Goal: Answer question/provide support

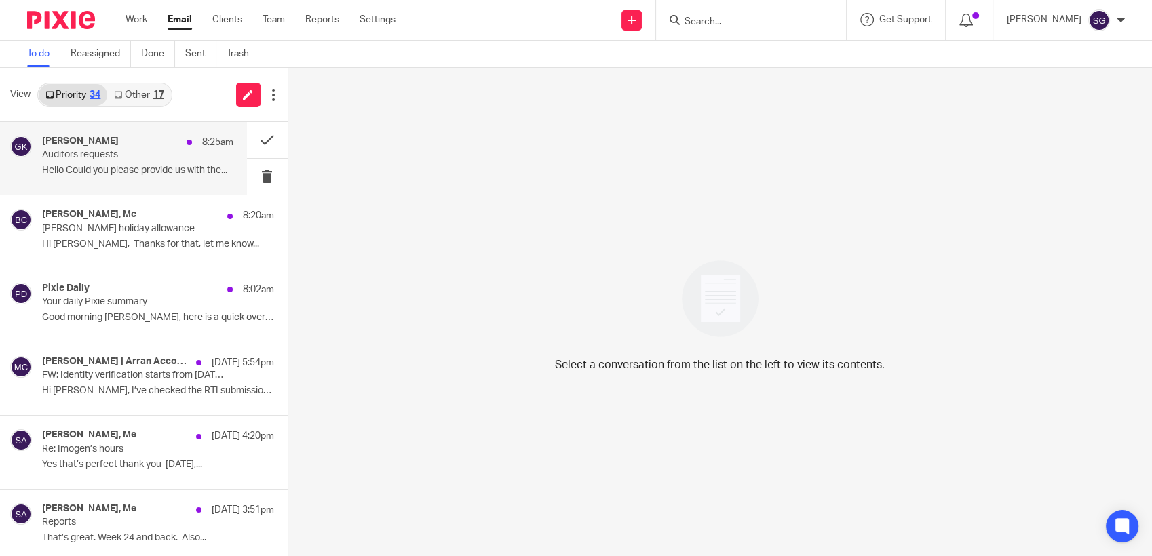
click at [136, 157] on p "Auditors requests" at bounding box center [118, 155] width 153 height 12
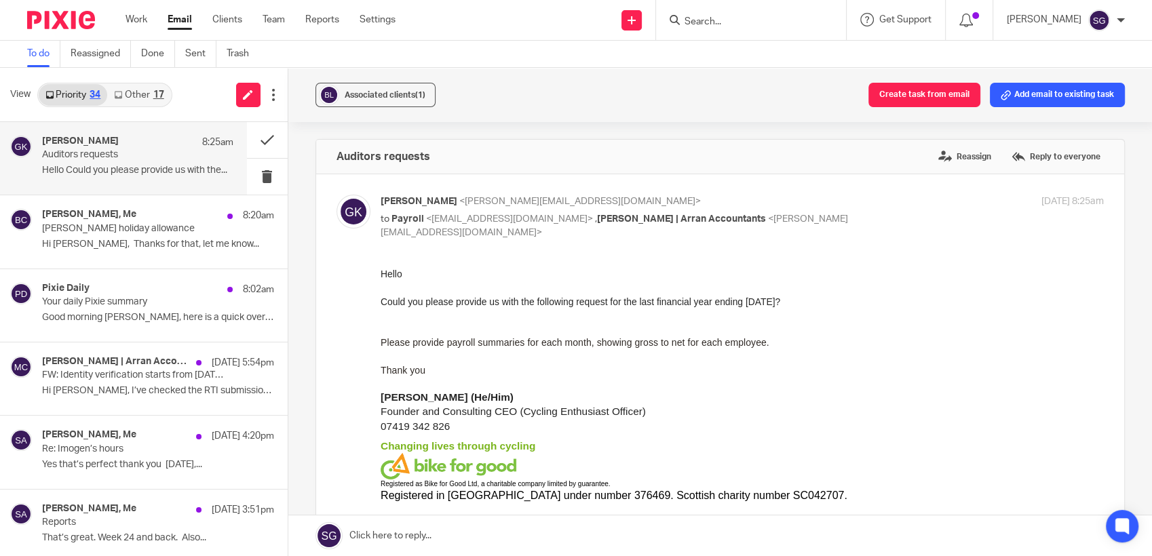
click at [533, 543] on link at bounding box center [720, 536] width 864 height 41
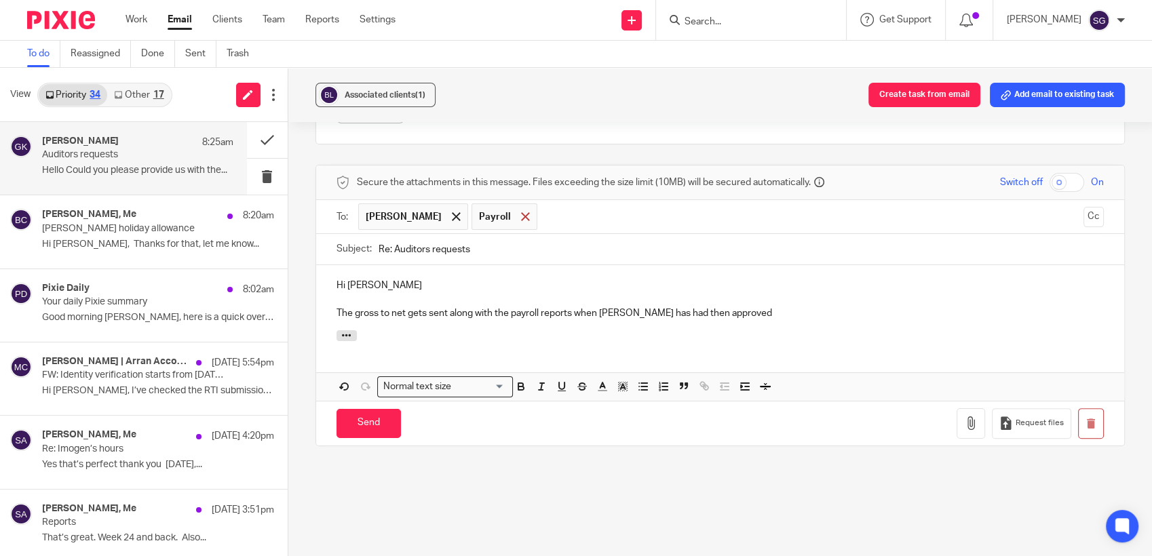
click at [530, 214] on span at bounding box center [525, 216] width 9 height 9
click at [723, 313] on p "The gross to net gets sent along with the payroll reports when Olivia has had t…" at bounding box center [721, 314] width 768 height 14
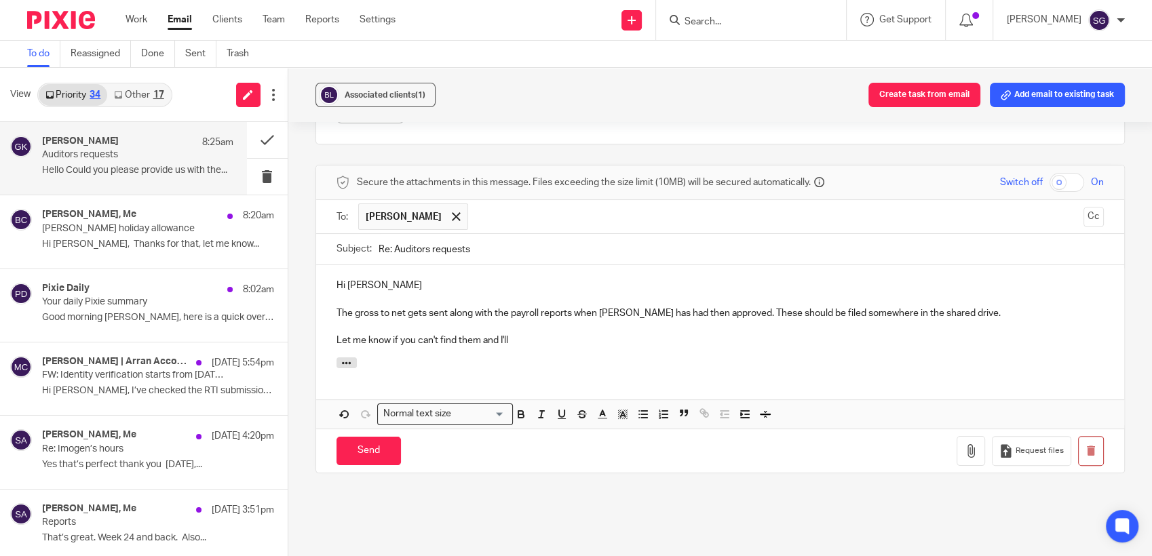
click at [404, 313] on p "The gross to net gets sent along with the payroll reports when Olivia has had t…" at bounding box center [721, 314] width 768 height 14
click at [525, 343] on p "Let me know if you can't find them and I'll" at bounding box center [721, 341] width 768 height 14
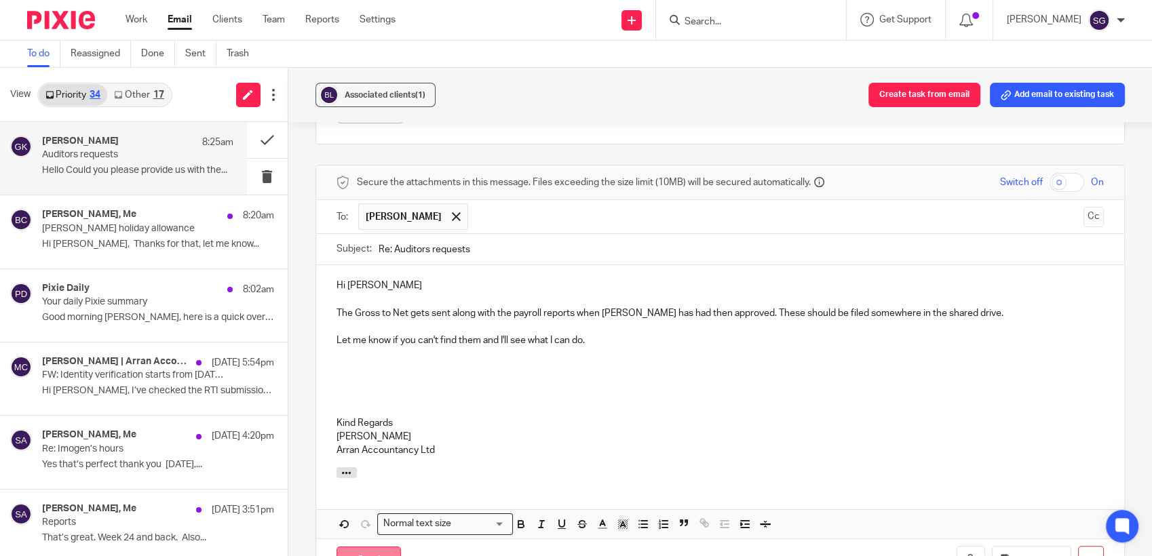
click at [370, 550] on input "Send" at bounding box center [369, 561] width 64 height 29
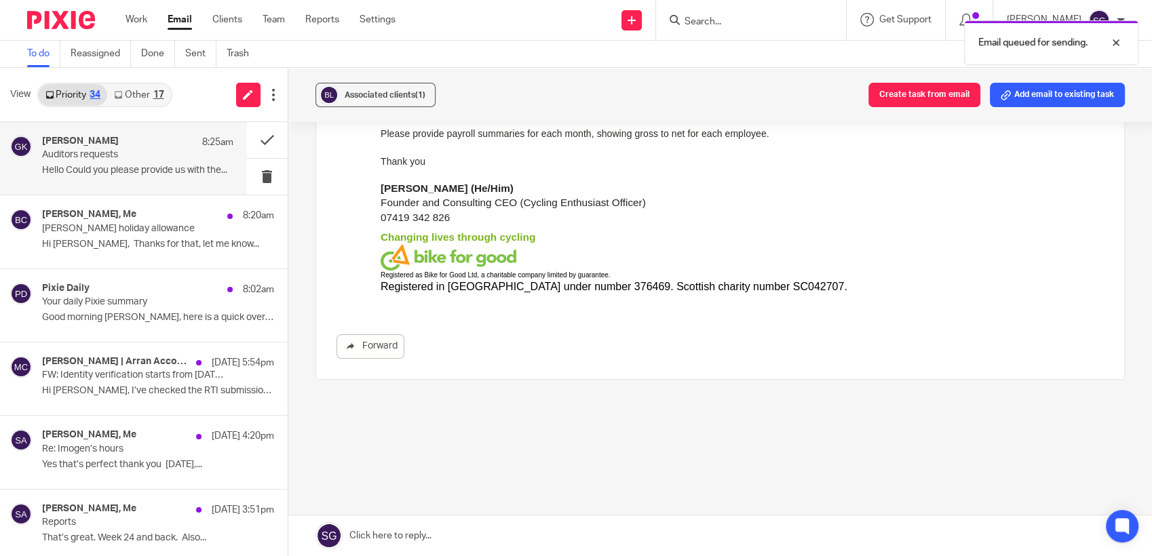
scroll to position [208, 0]
click at [486, 24] on div "Send new email Create task Add client Request signature Get Support Contact Sup…" at bounding box center [784, 20] width 736 height 40
click at [700, 14] on form at bounding box center [755, 20] width 145 height 17
click at [700, 23] on input "Search" at bounding box center [744, 22] width 122 height 12
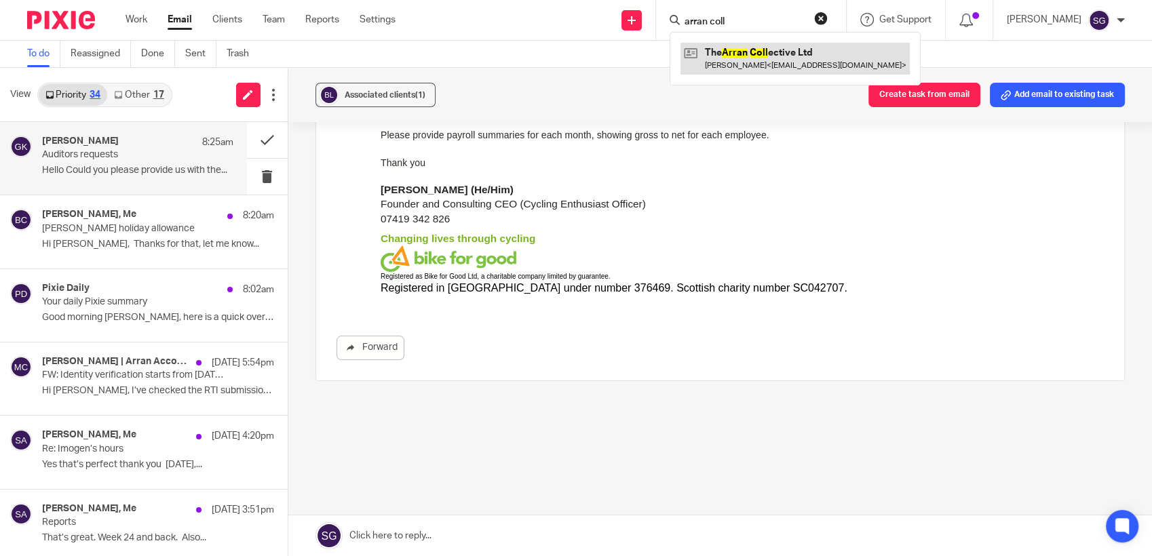
type input "arran coll"
click at [733, 54] on link at bounding box center [794, 58] width 229 height 31
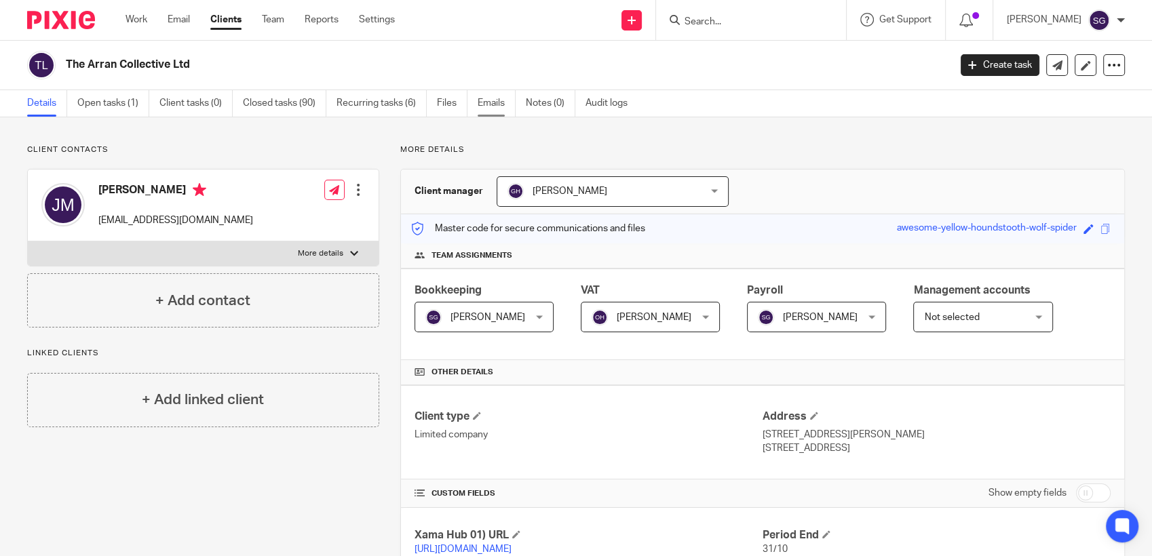
click at [508, 105] on link "Emails" at bounding box center [497, 103] width 38 height 26
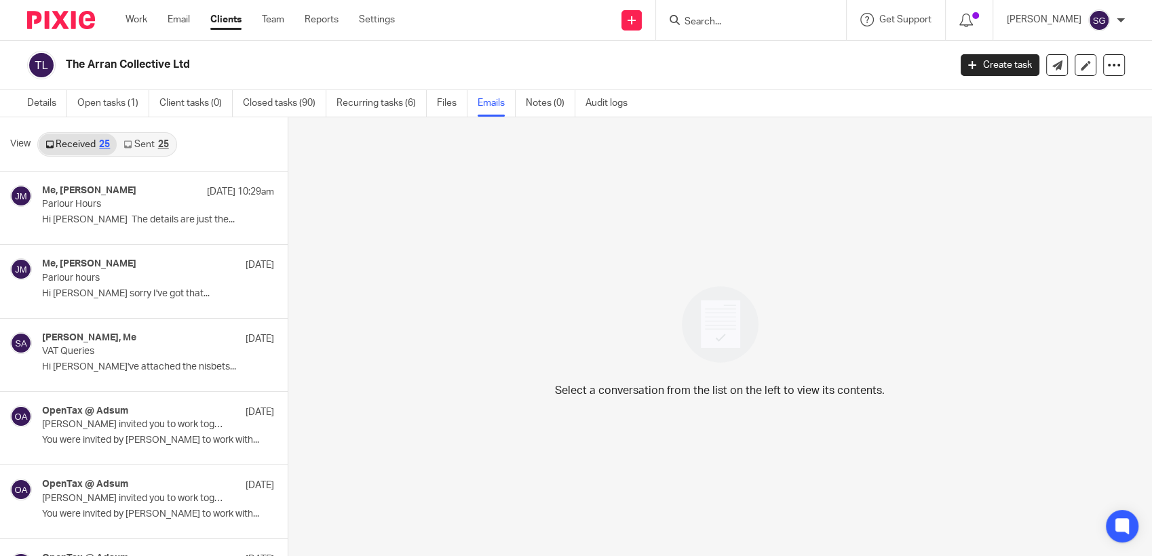
click at [130, 145] on icon at bounding box center [127, 144] width 8 height 8
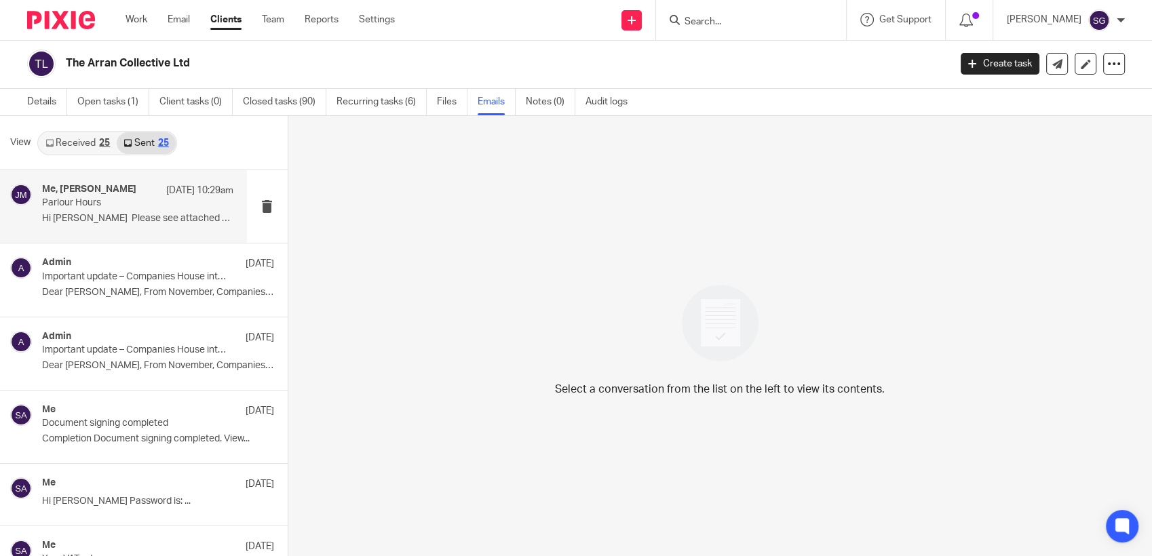
click at [130, 208] on p "Parlour Hours" at bounding box center [118, 203] width 153 height 12
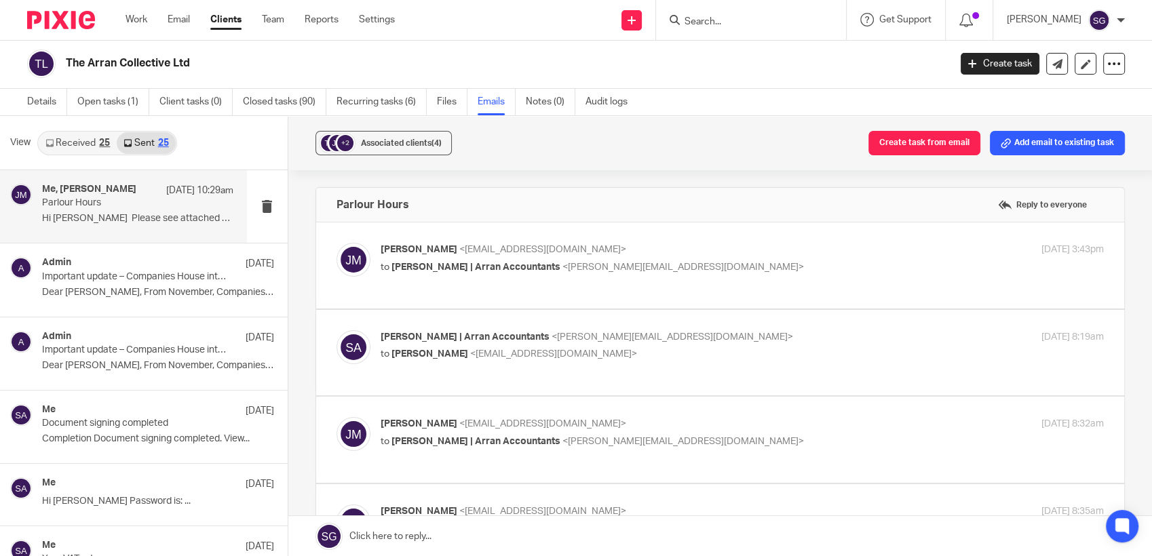
scroll to position [0, 0]
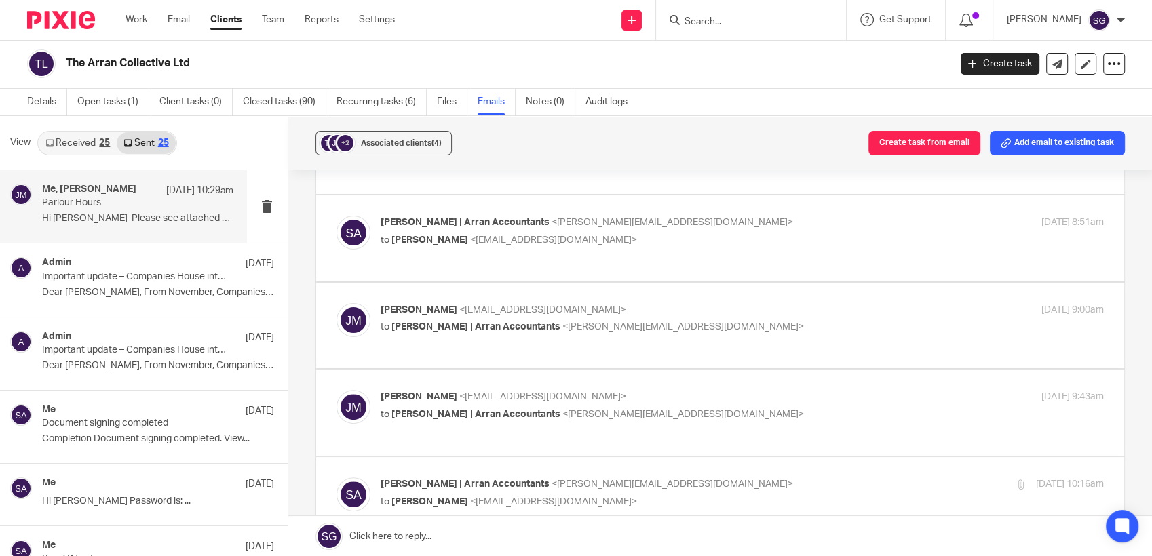
click at [529, 524] on link at bounding box center [720, 536] width 864 height 41
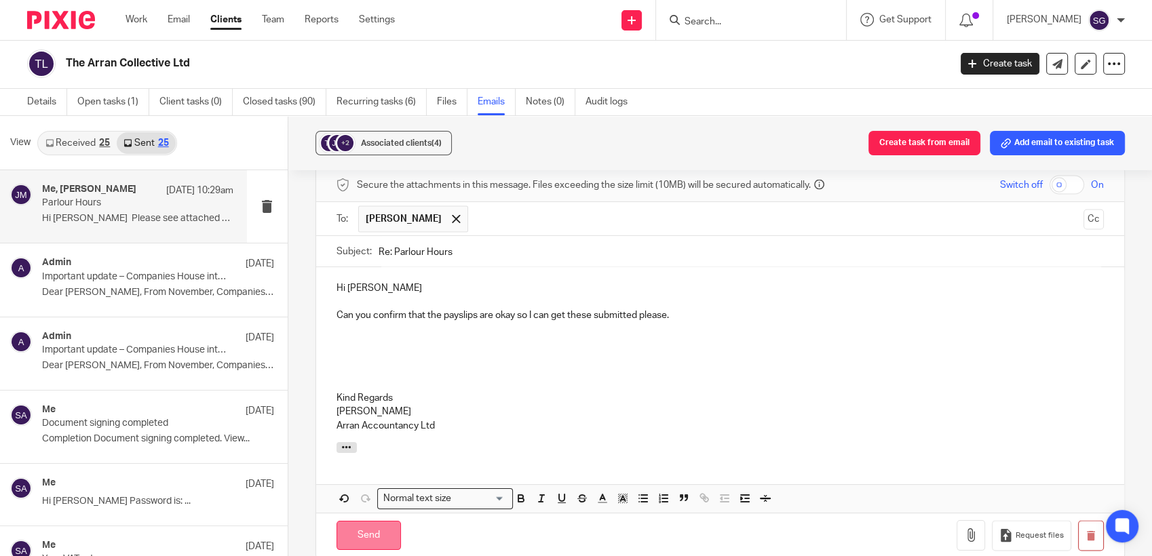
click at [372, 530] on input "Send" at bounding box center [369, 535] width 64 height 29
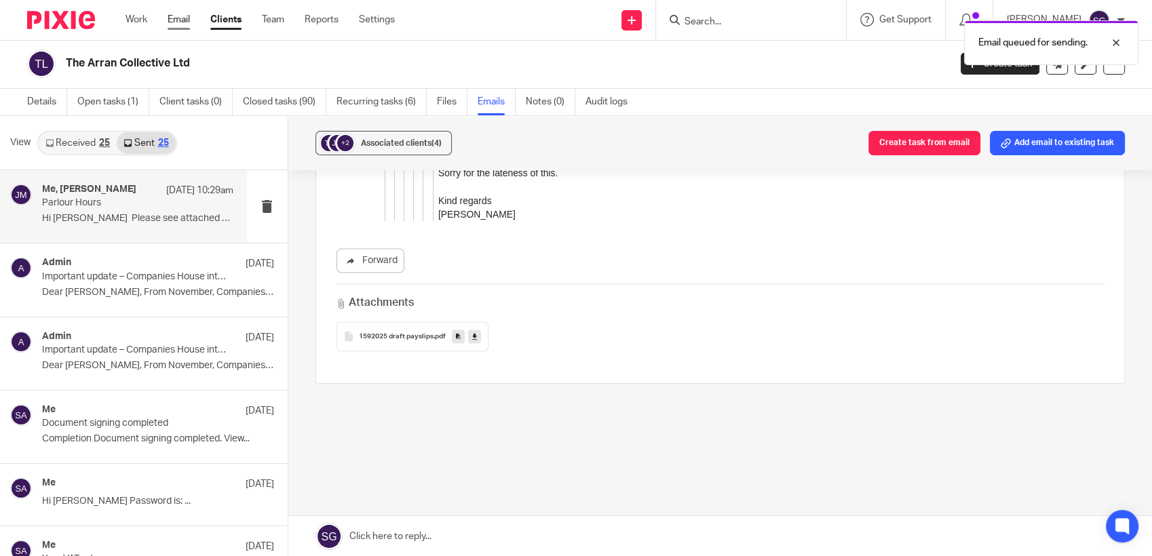
click at [178, 20] on link "Email" at bounding box center [179, 20] width 22 height 14
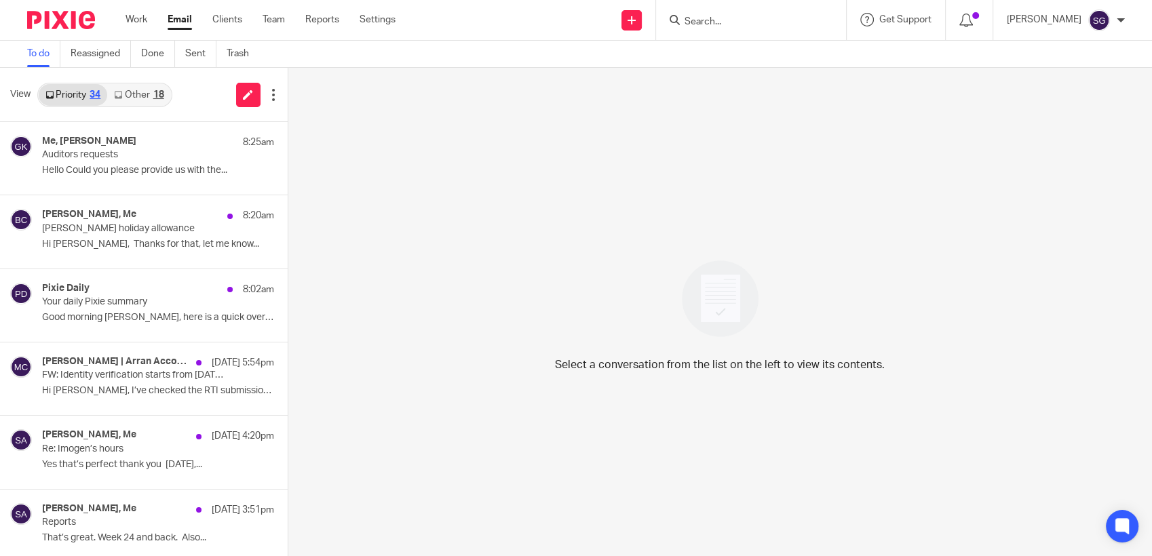
click at [726, 20] on input "Search" at bounding box center [744, 22] width 122 height 12
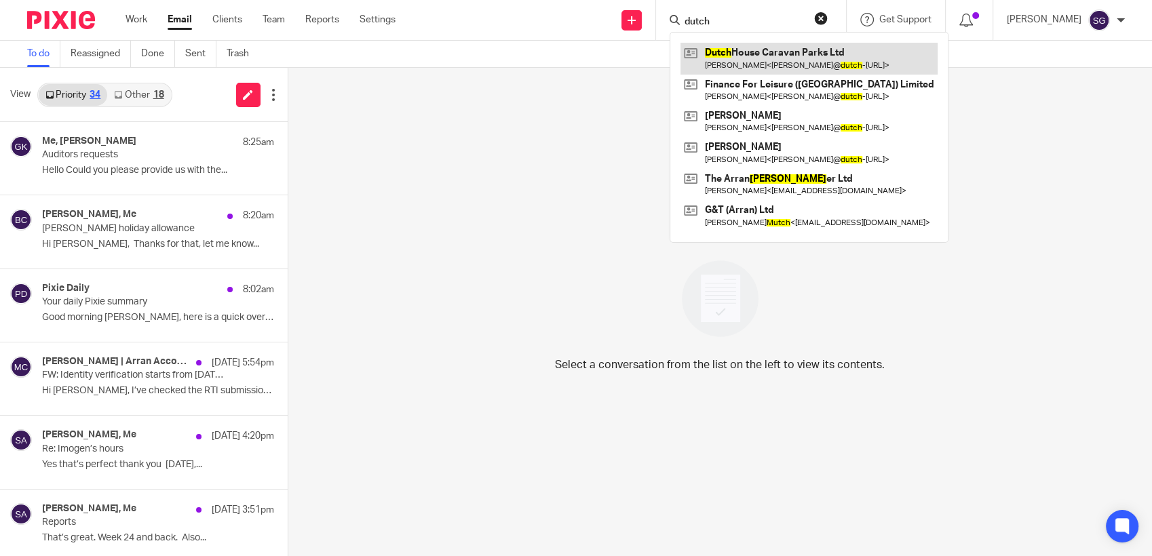
type input "dutch"
click at [749, 63] on link at bounding box center [808, 58] width 257 height 31
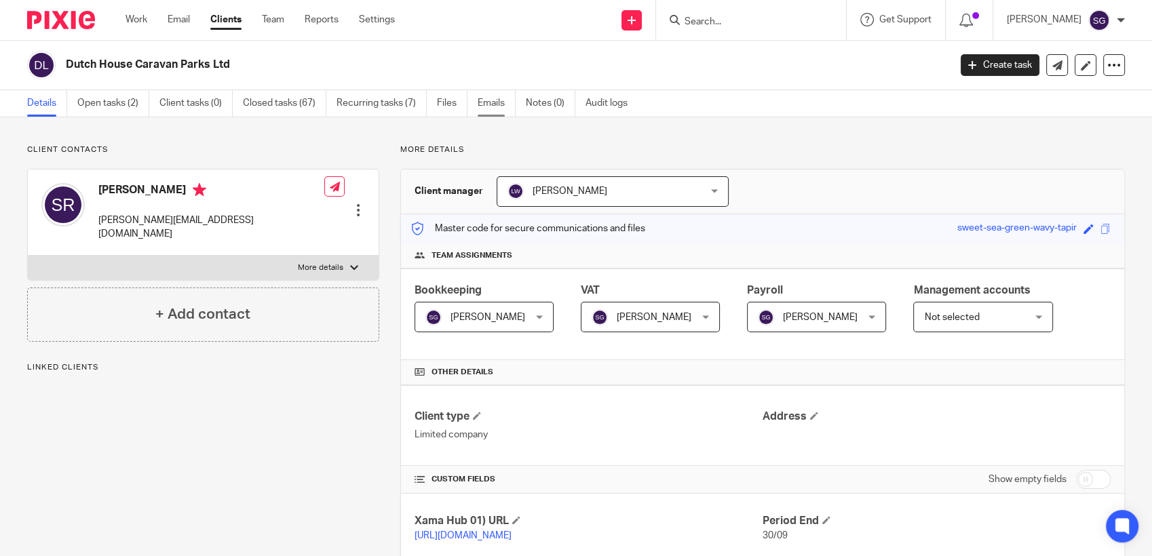
click at [490, 102] on link "Emails" at bounding box center [497, 103] width 38 height 26
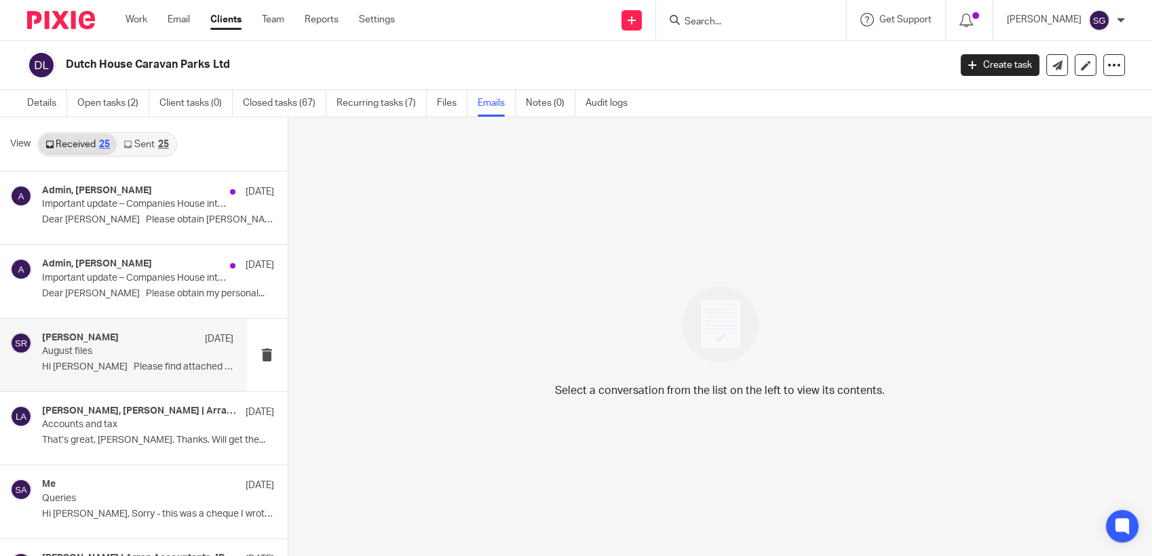
click at [95, 356] on p "August files" at bounding box center [118, 352] width 153 height 12
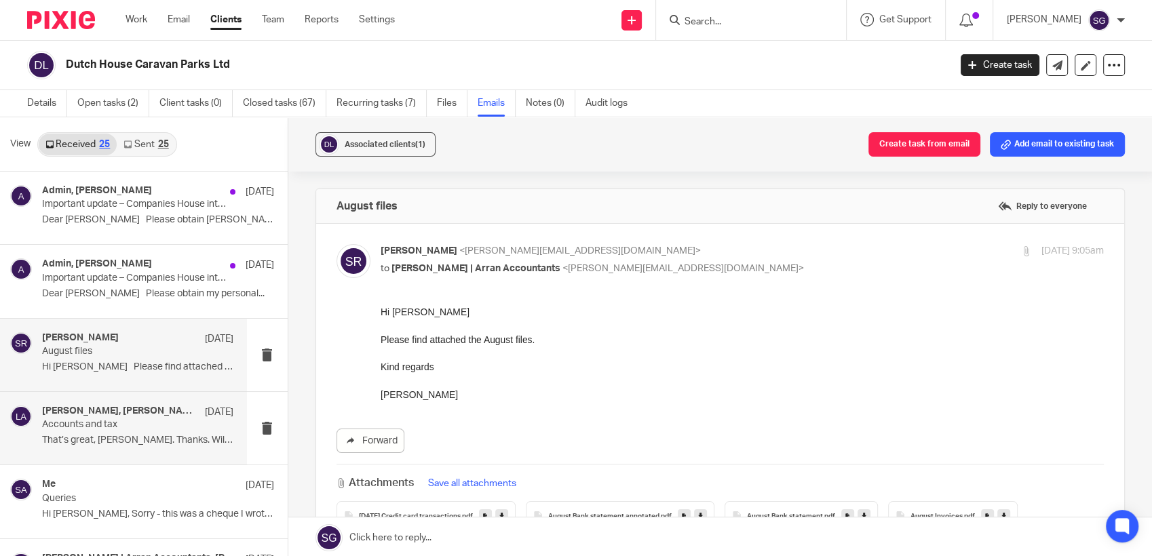
click at [79, 419] on p "Accounts and tax" at bounding box center [118, 425] width 153 height 12
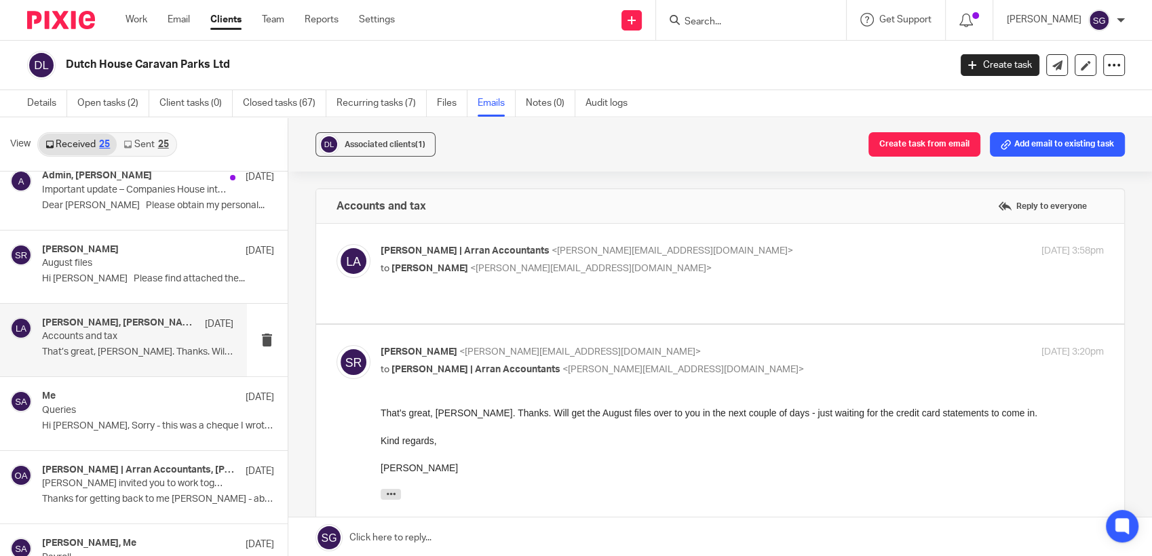
scroll to position [226, 0]
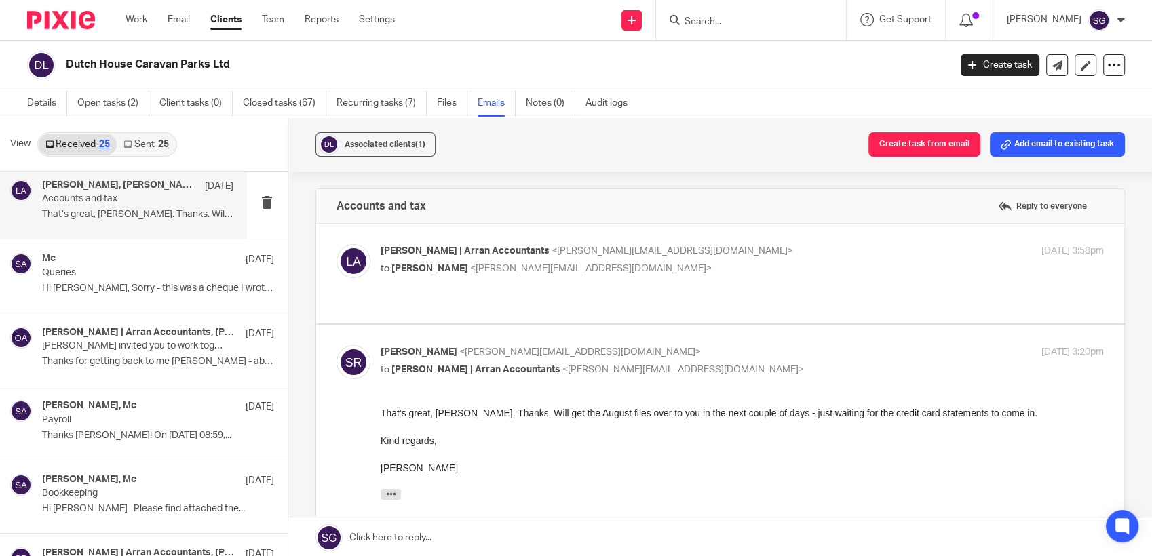
click at [432, 275] on p "to [PERSON_NAME] <[PERSON_NAME][EMAIL_ADDRESS][DOMAIN_NAME]>" at bounding box center [622, 269] width 482 height 14
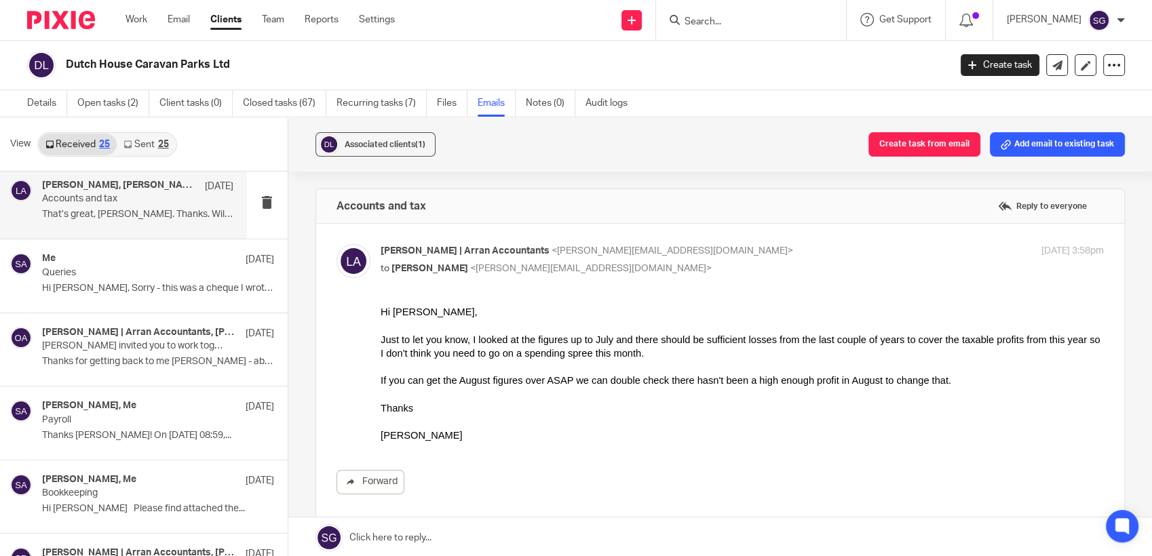
scroll to position [0, 0]
click at [432, 275] on p "to [PERSON_NAME] <[PERSON_NAME][EMAIL_ADDRESS][DOMAIN_NAME]>" at bounding box center [622, 269] width 482 height 14
checkbox input "false"
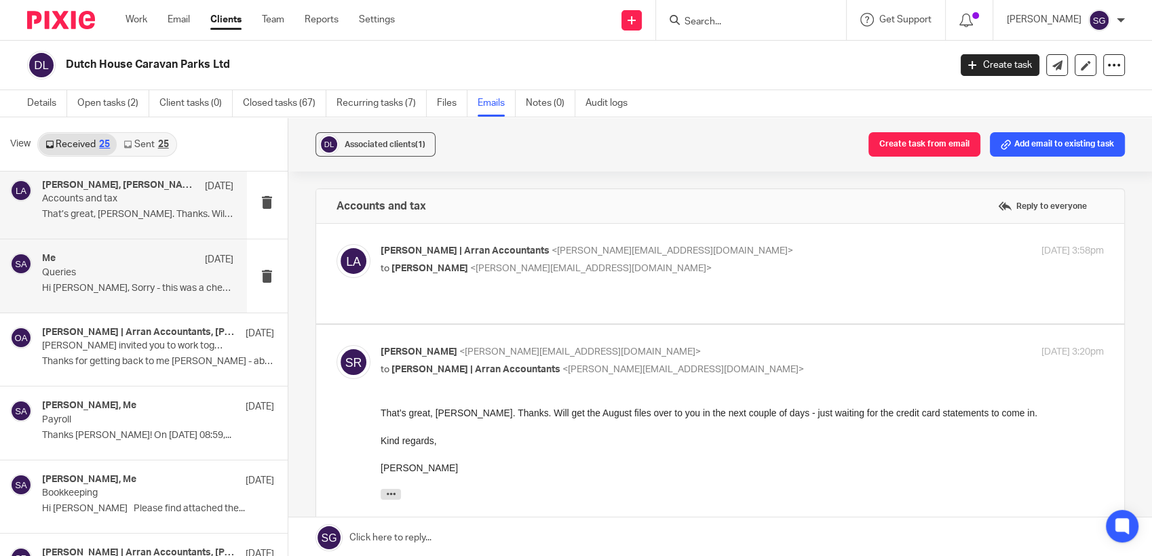
click at [71, 273] on p "Queries" at bounding box center [118, 273] width 153 height 12
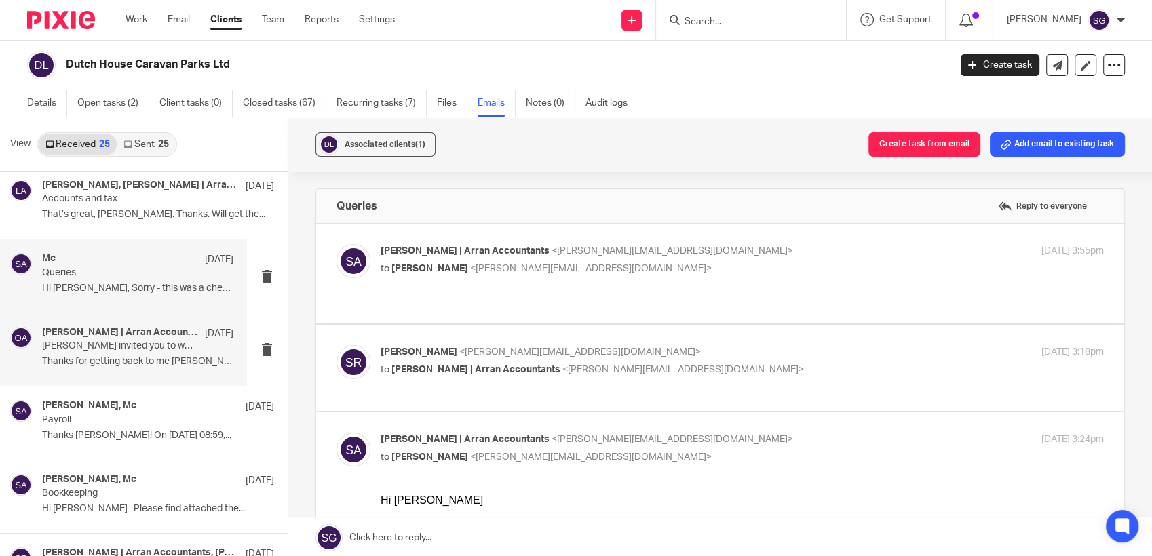
click at [109, 345] on p "Olivia Holmes invited you to work together in OpenTax" at bounding box center [118, 347] width 153 height 12
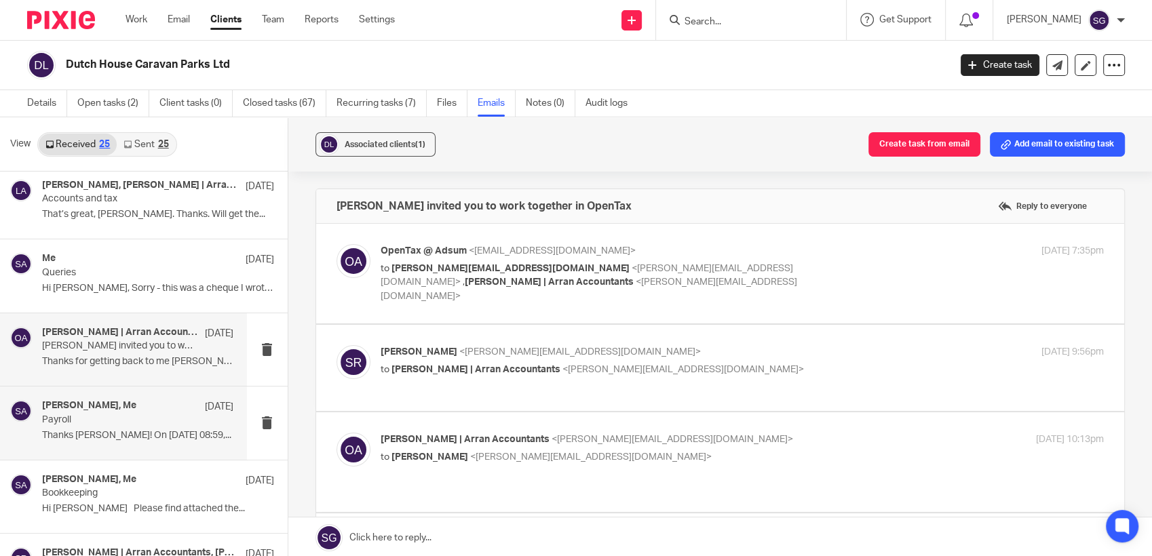
click at [109, 425] on p "Payroll" at bounding box center [118, 421] width 153 height 12
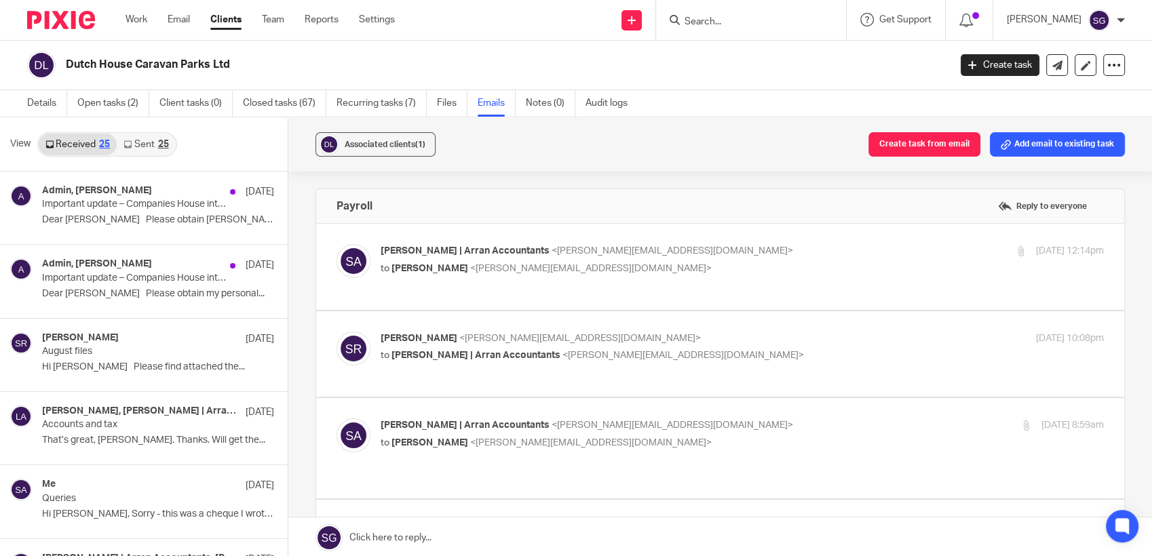
click at [161, 140] on div "25" at bounding box center [163, 144] width 11 height 9
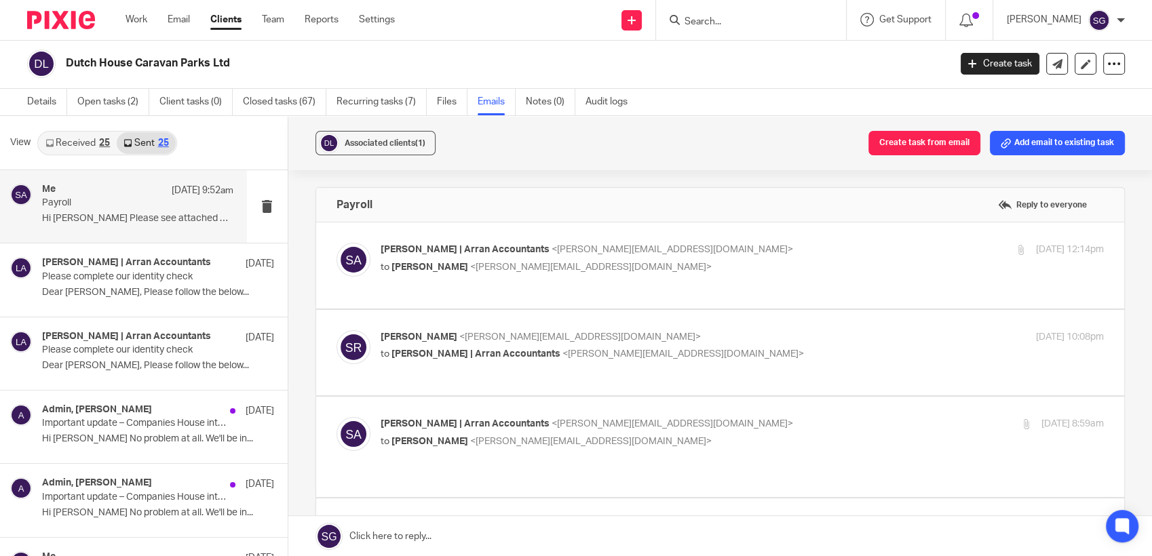
click at [132, 212] on div "Me 15 Sep 9:52am Payroll Hi Scott Please see attached draft payslips..." at bounding box center [137, 206] width 191 height 45
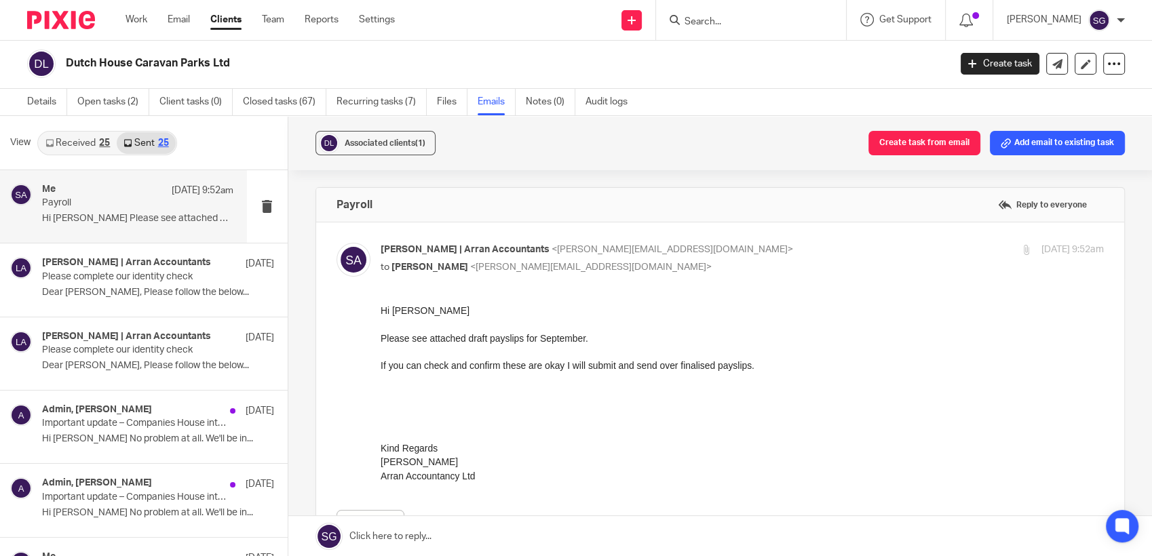
scroll to position [0, 0]
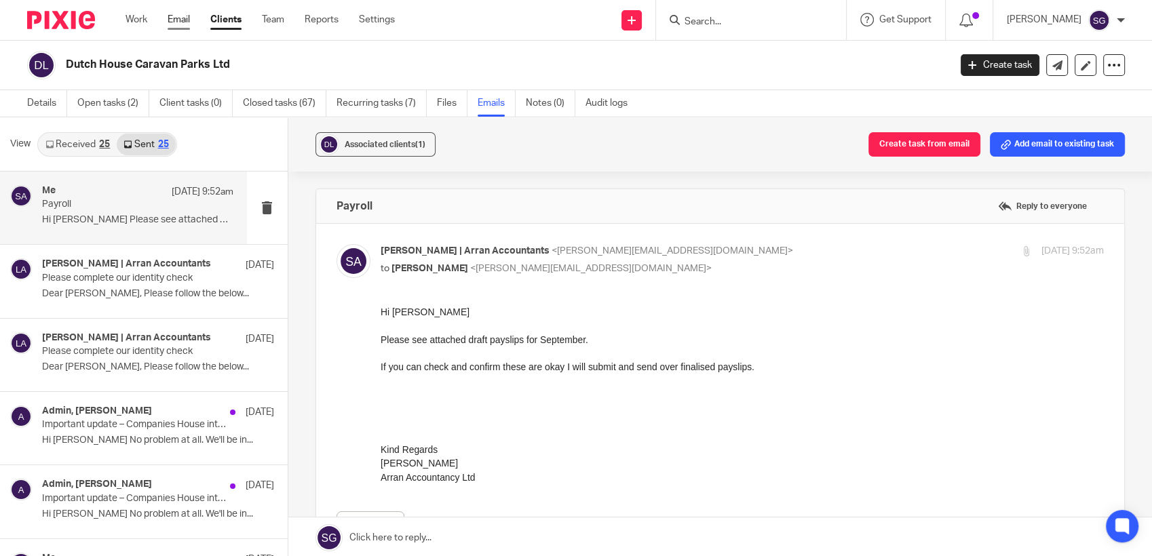
drag, startPoint x: 179, startPoint y: 20, endPoint x: 187, endPoint y: 20, distance: 8.1
click at [180, 20] on link "Email" at bounding box center [179, 20] width 22 height 14
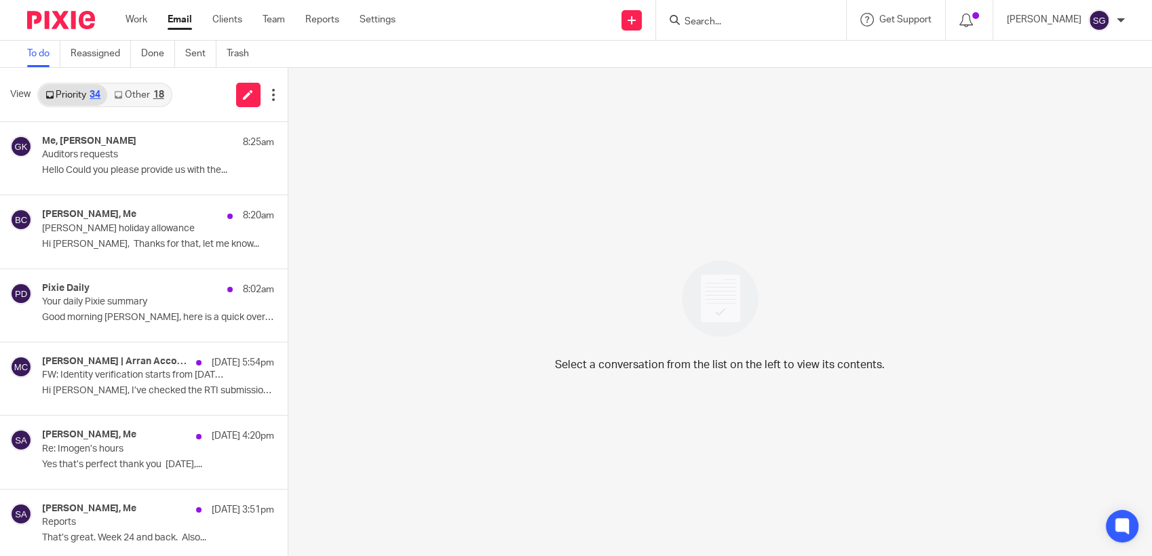
click at [148, 97] on link "Other 18" at bounding box center [138, 95] width 63 height 22
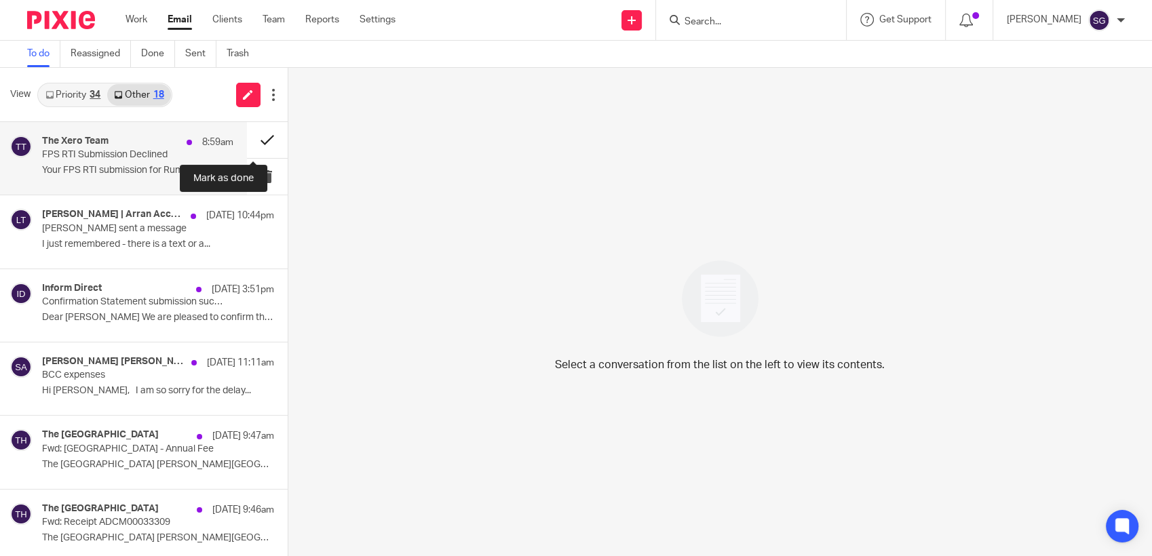
click at [247, 135] on button at bounding box center [267, 140] width 41 height 36
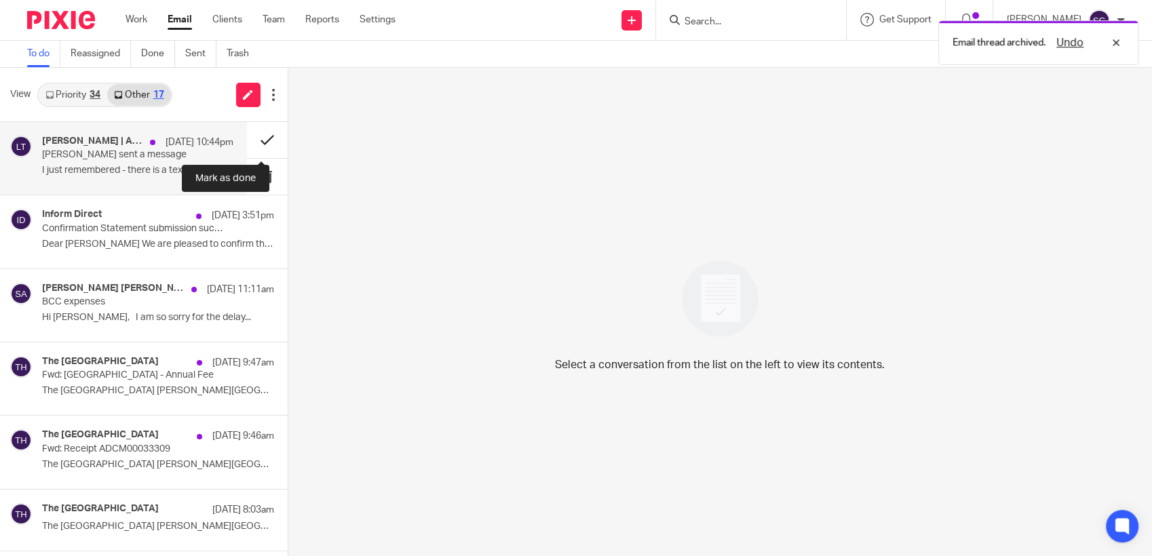
click at [258, 135] on button at bounding box center [267, 140] width 41 height 36
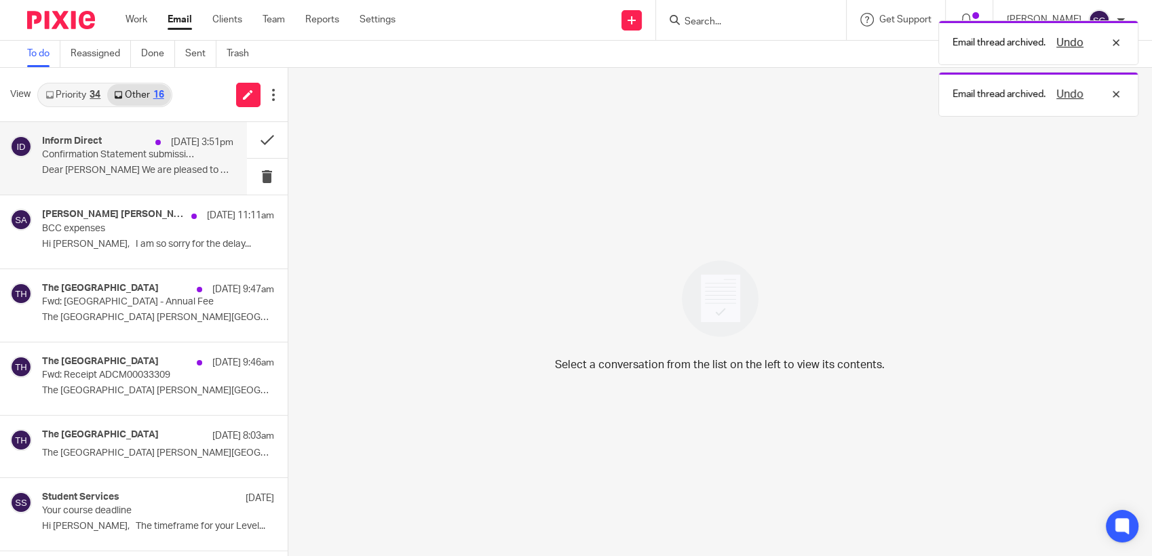
click at [147, 170] on p "Dear Sarah We are pleased to confirm that the..." at bounding box center [137, 171] width 191 height 12
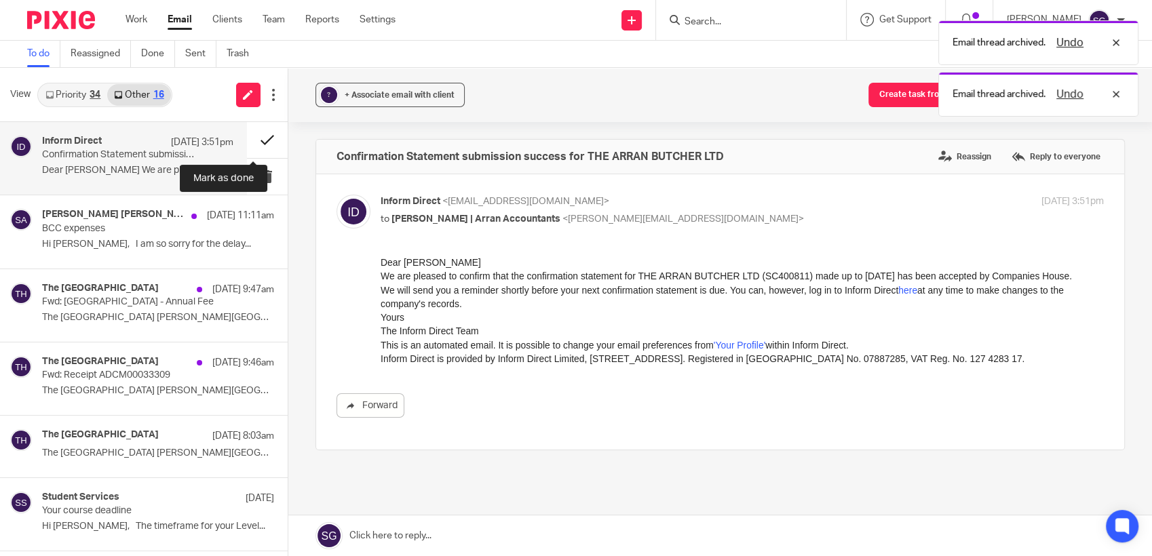
click at [251, 133] on button at bounding box center [267, 140] width 41 height 36
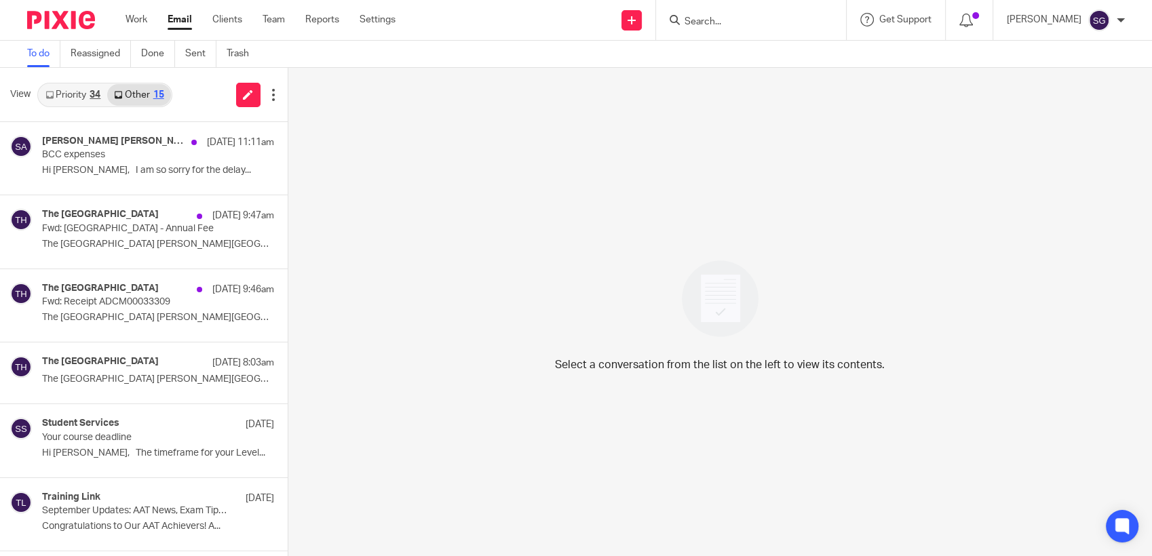
click at [178, 21] on link "Email" at bounding box center [180, 20] width 24 height 14
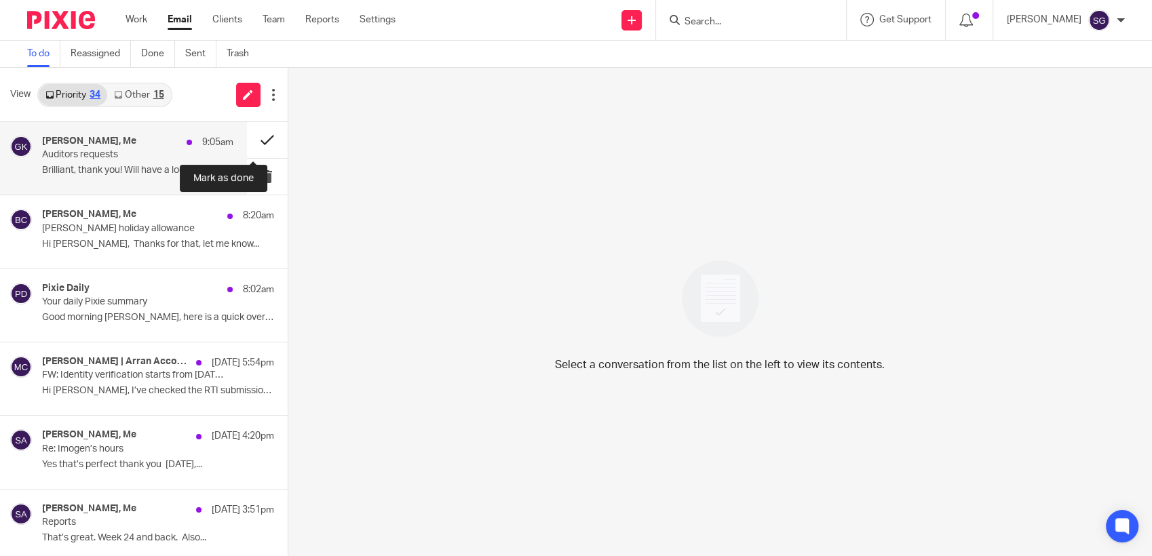
click at [254, 138] on button at bounding box center [267, 140] width 41 height 36
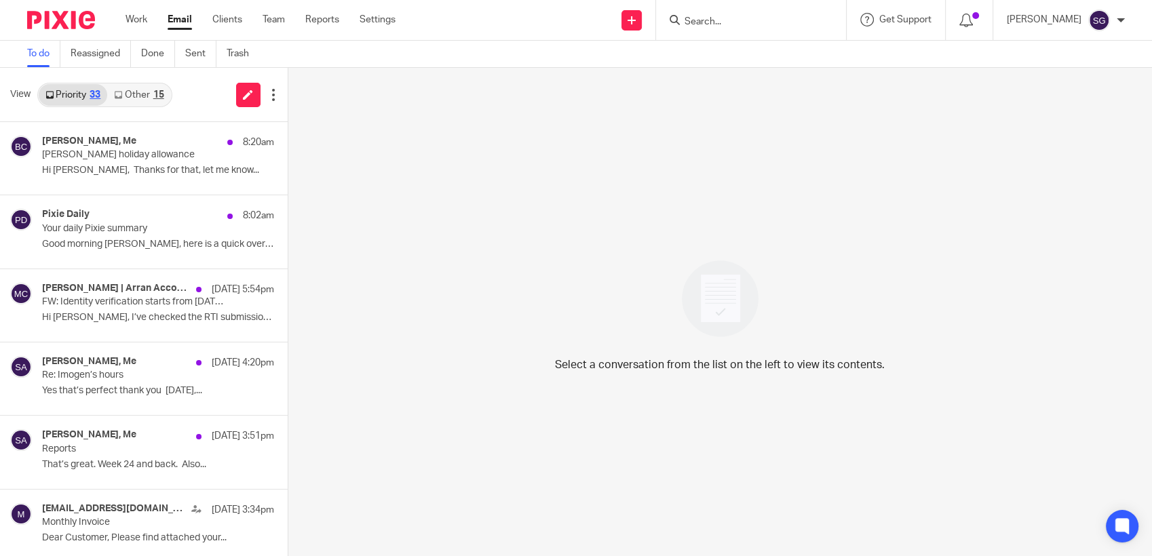
click at [761, 27] on input "Search" at bounding box center [744, 22] width 122 height 12
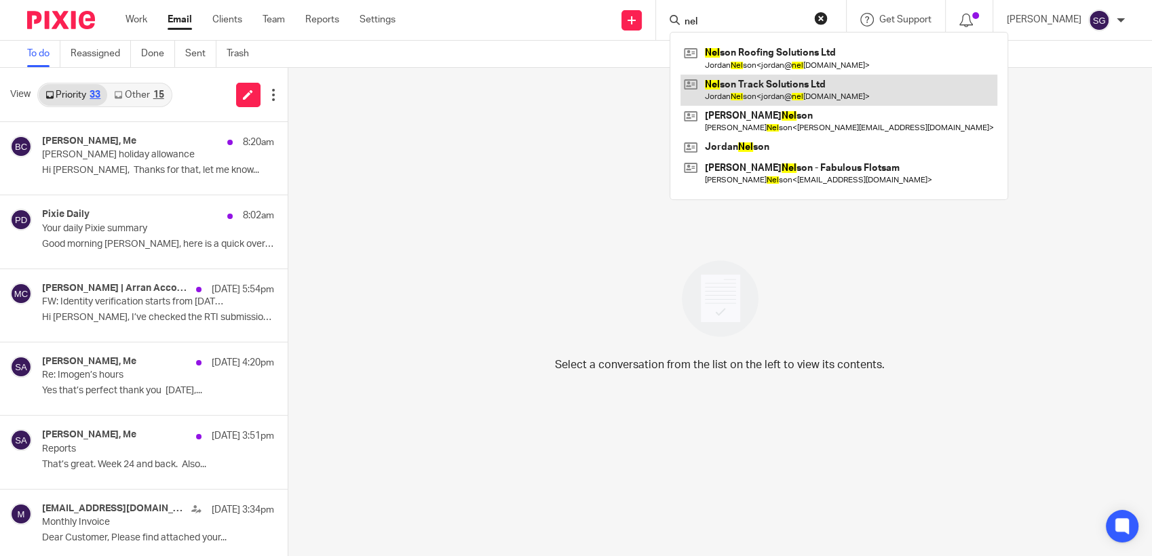
type input "nel"
click at [771, 91] on link at bounding box center [838, 90] width 317 height 31
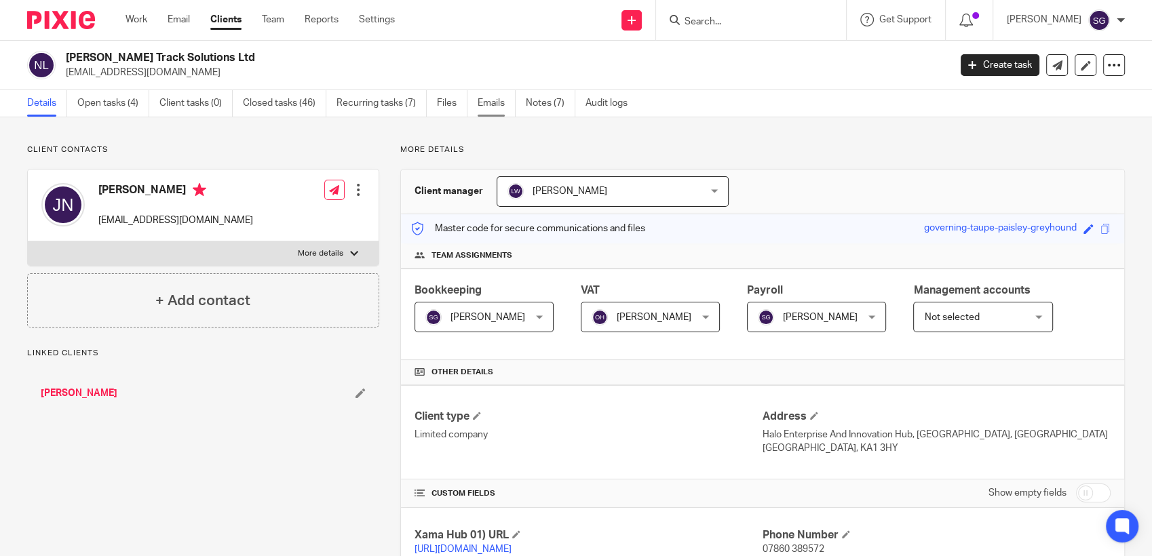
click at [494, 100] on link "Emails" at bounding box center [497, 103] width 38 height 26
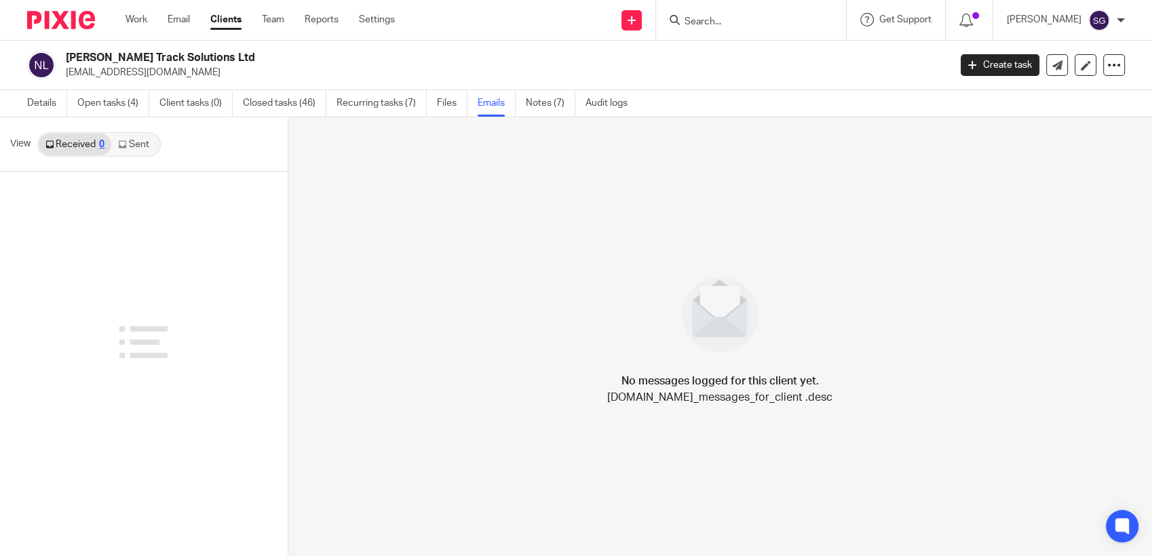
click at [548, 104] on link "Notes (7)" at bounding box center [551, 103] width 50 height 26
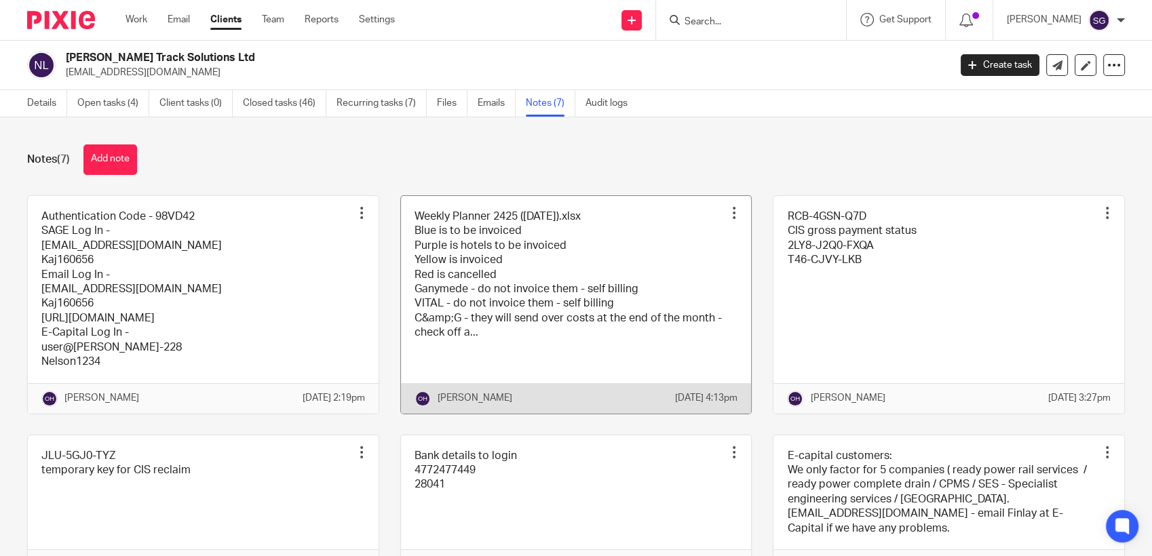
click at [535, 254] on link at bounding box center [576, 305] width 351 height 218
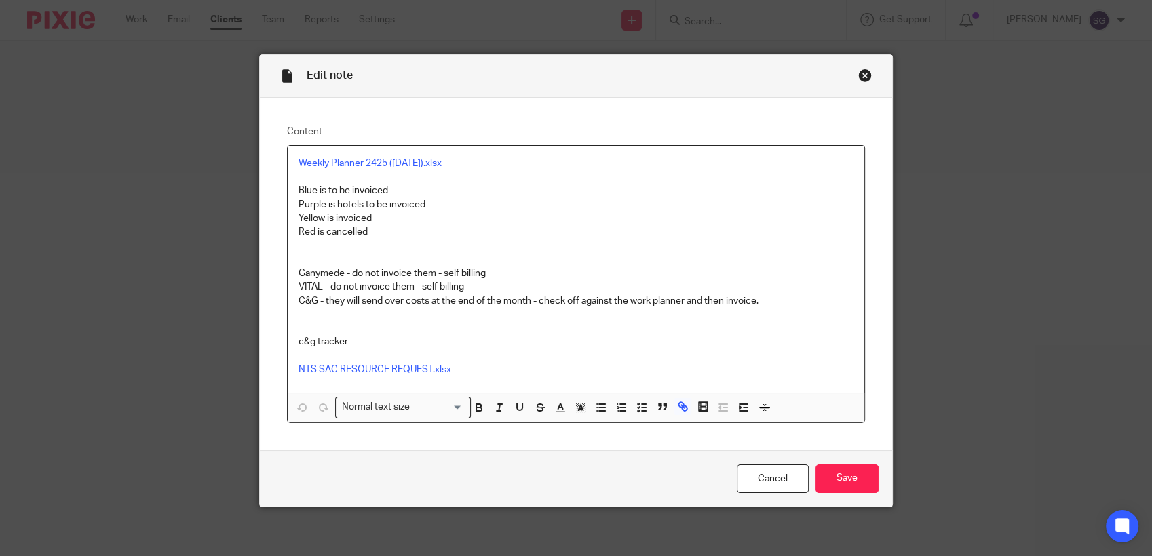
click at [858, 76] on div "Close this dialog window" at bounding box center [865, 76] width 14 height 14
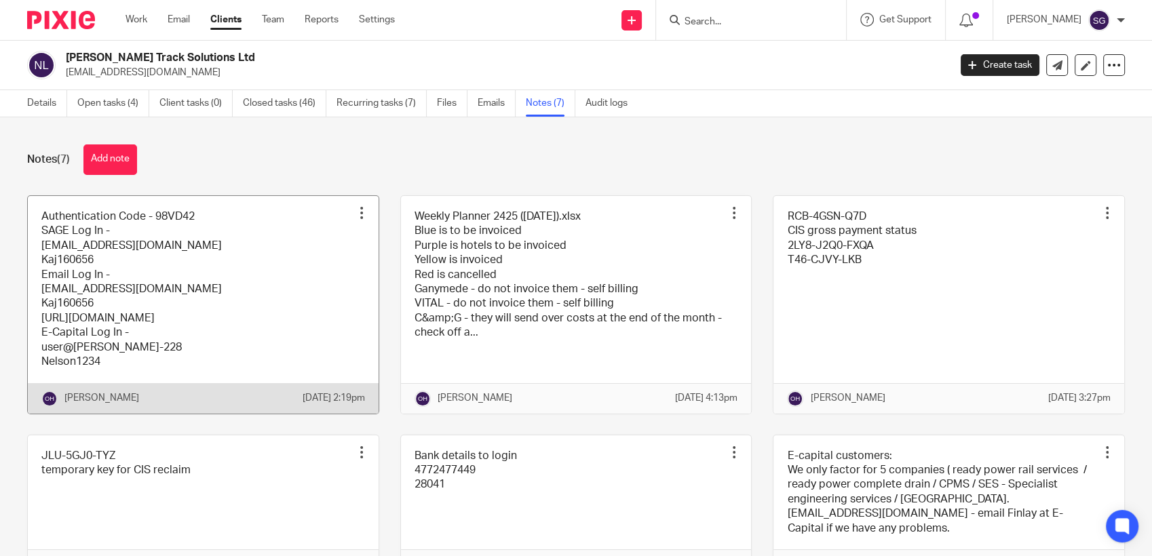
click at [164, 271] on link at bounding box center [203, 305] width 351 height 218
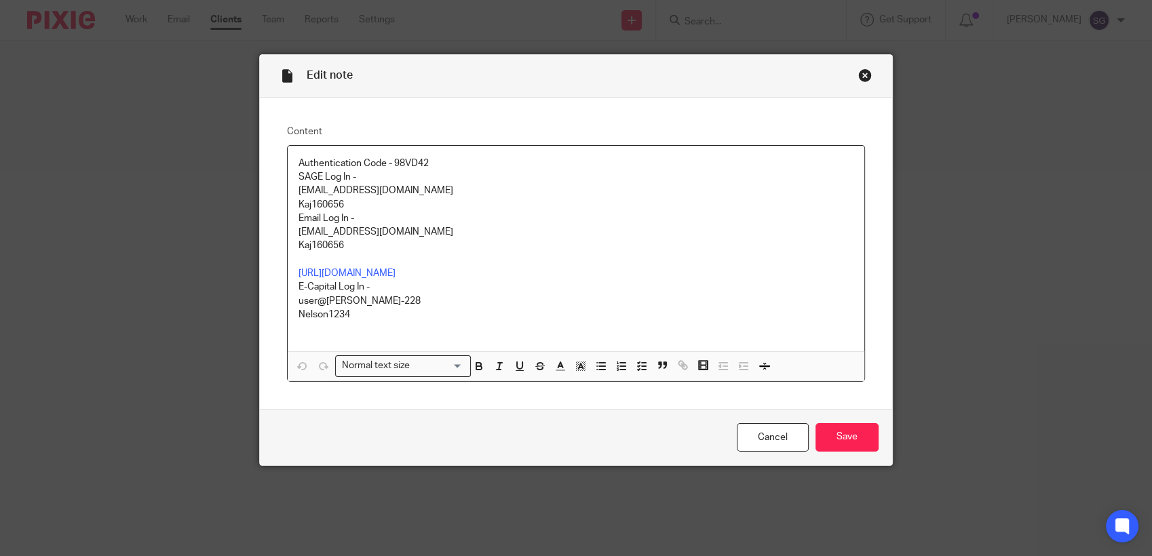
click at [315, 209] on p "Kaj160656" at bounding box center [576, 205] width 555 height 14
copy p "Kaj160656"
